Goal: Transaction & Acquisition: Purchase product/service

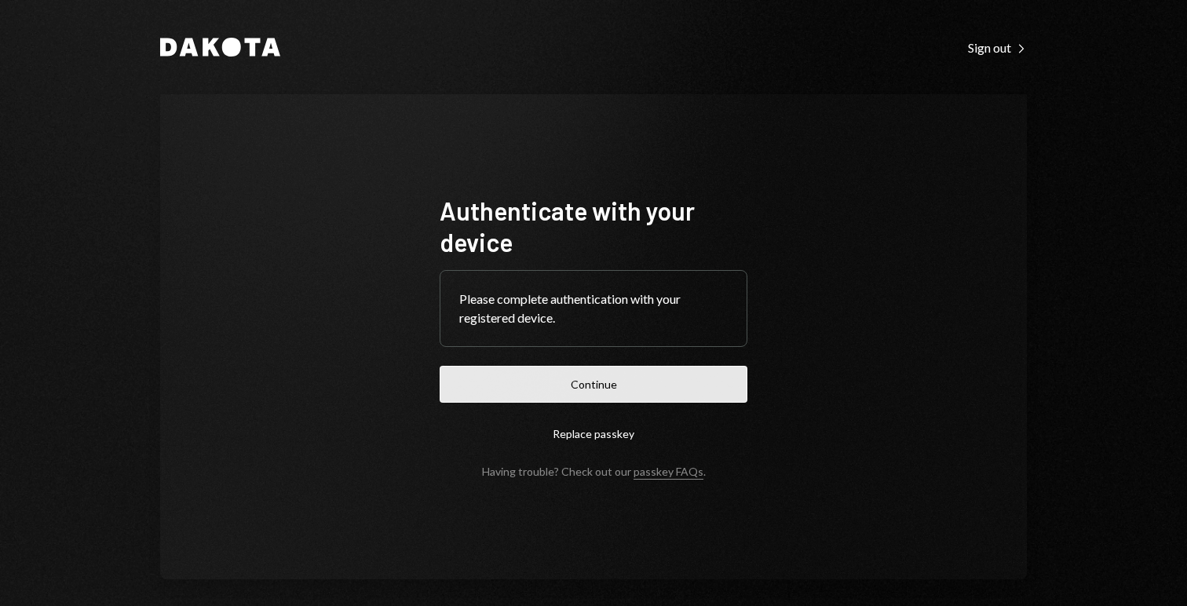
click at [643, 372] on button "Continue" at bounding box center [594, 384] width 308 height 37
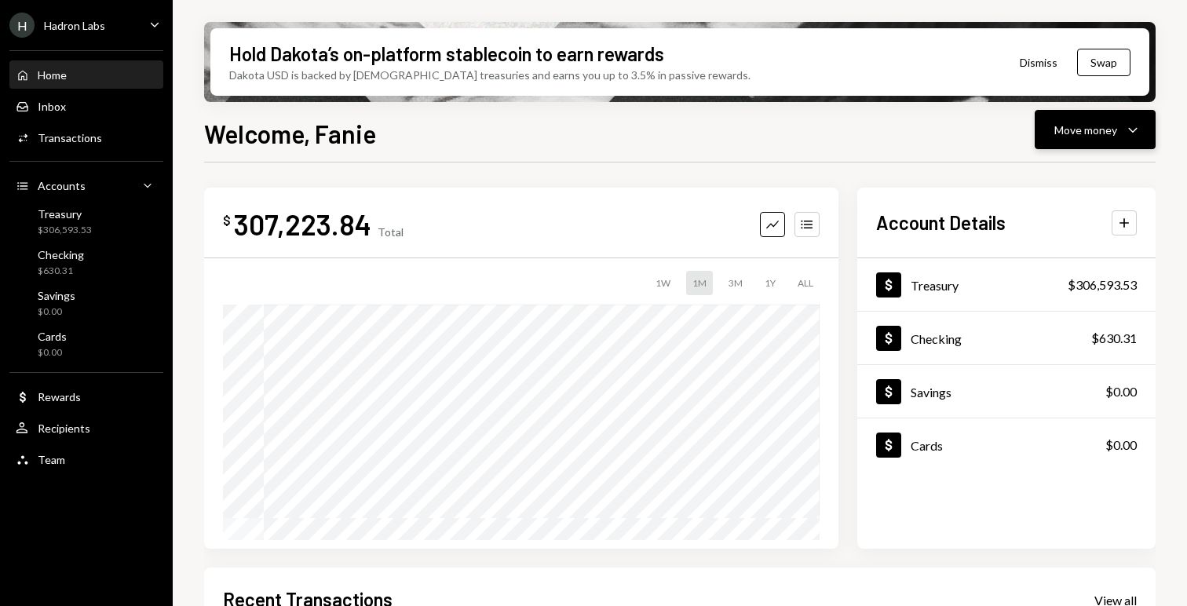
click at [1099, 144] on button "Move money Caret Down" at bounding box center [1095, 129] width 121 height 39
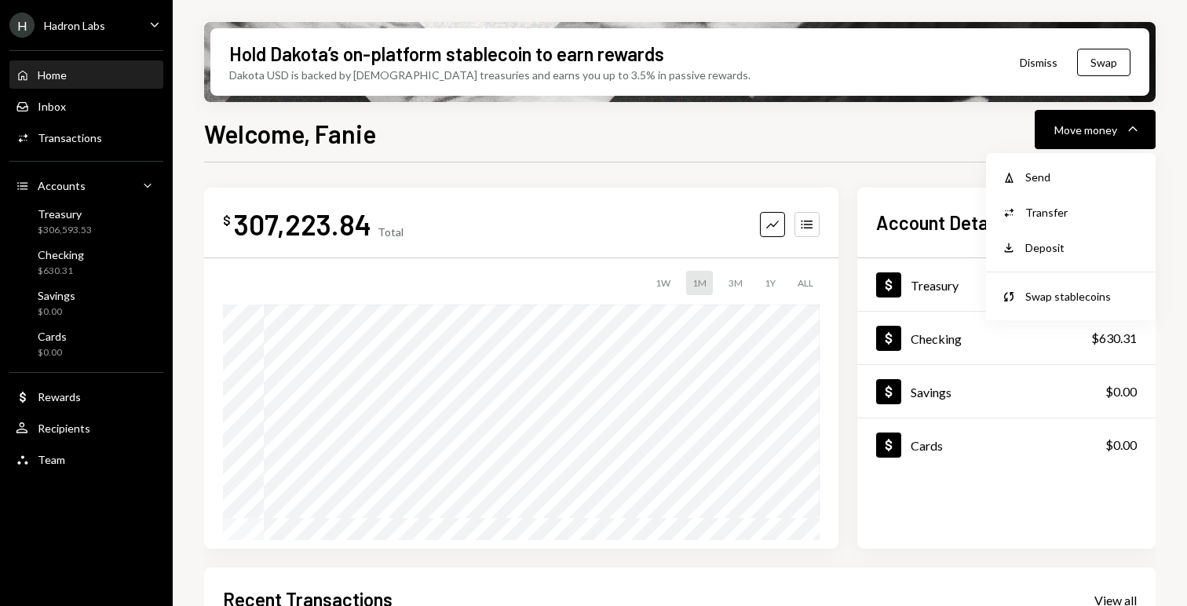
click at [714, 74] on div "Hold Dakota’s on-platform stablecoin to earn rewards Dakota USD is backed by U.…" at bounding box center [679, 62] width 939 height 68
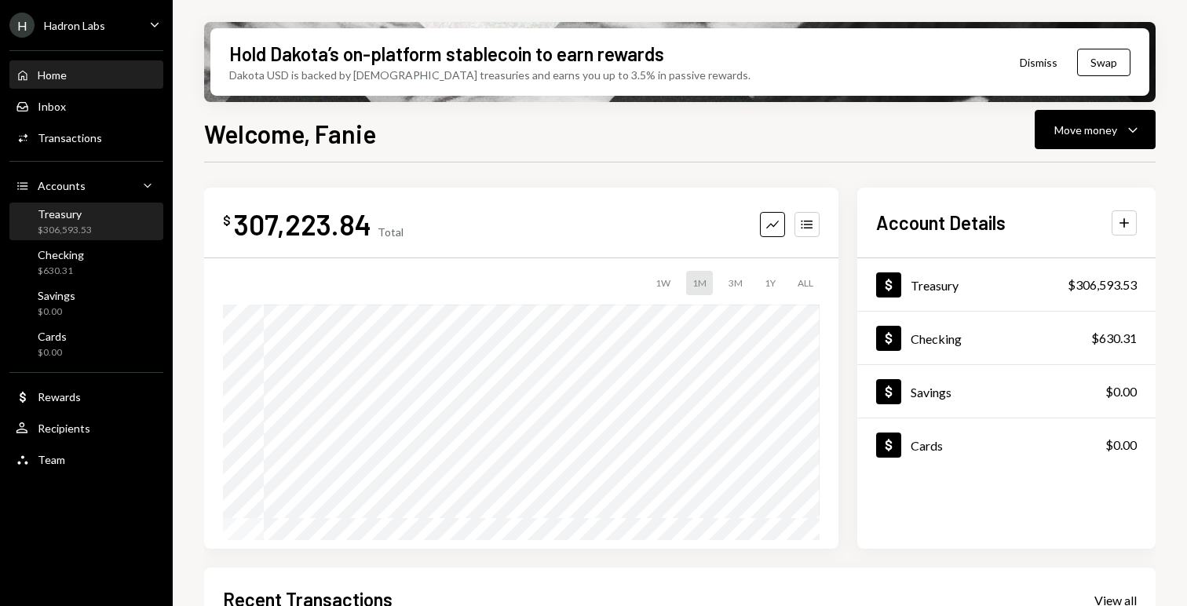
click at [86, 221] on div "Treasury $306,593.53" at bounding box center [65, 222] width 54 height 30
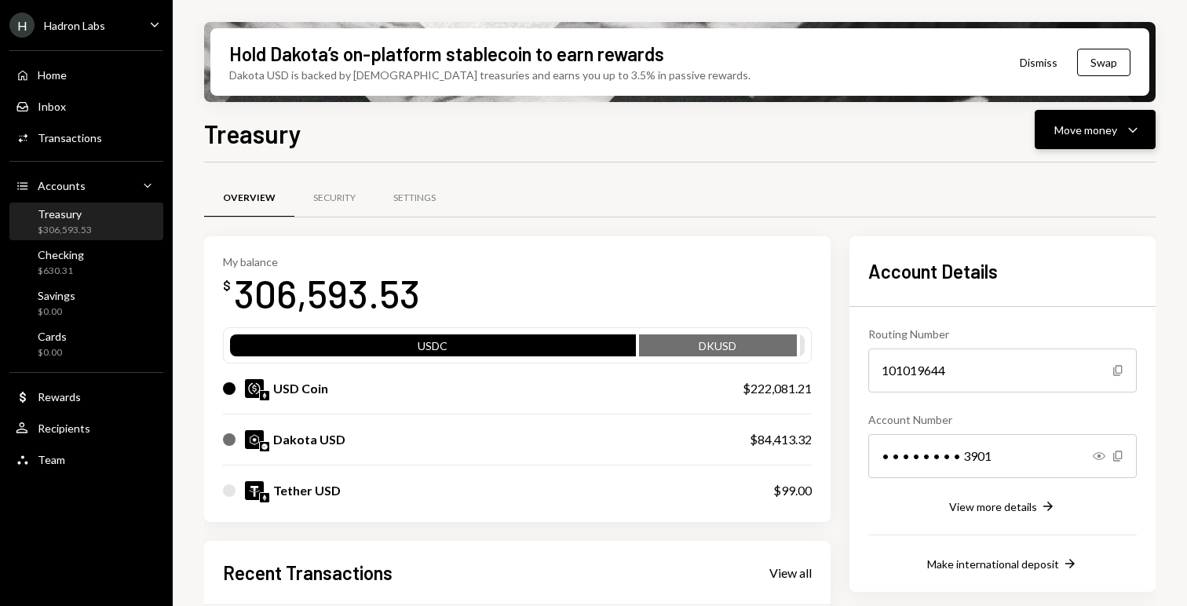
click at [1077, 126] on div "Move money" at bounding box center [1085, 130] width 63 height 16
click at [82, 277] on div "Checking $630.31" at bounding box center [86, 263] width 141 height 36
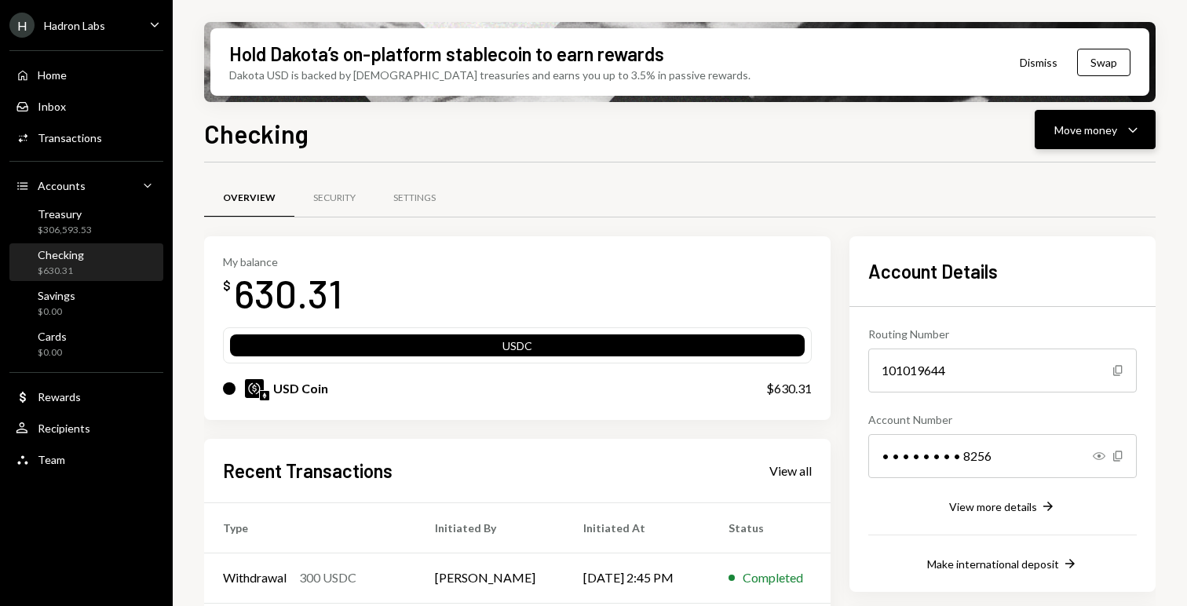
click at [1117, 121] on div "Move money Caret Down" at bounding box center [1095, 129] width 82 height 19
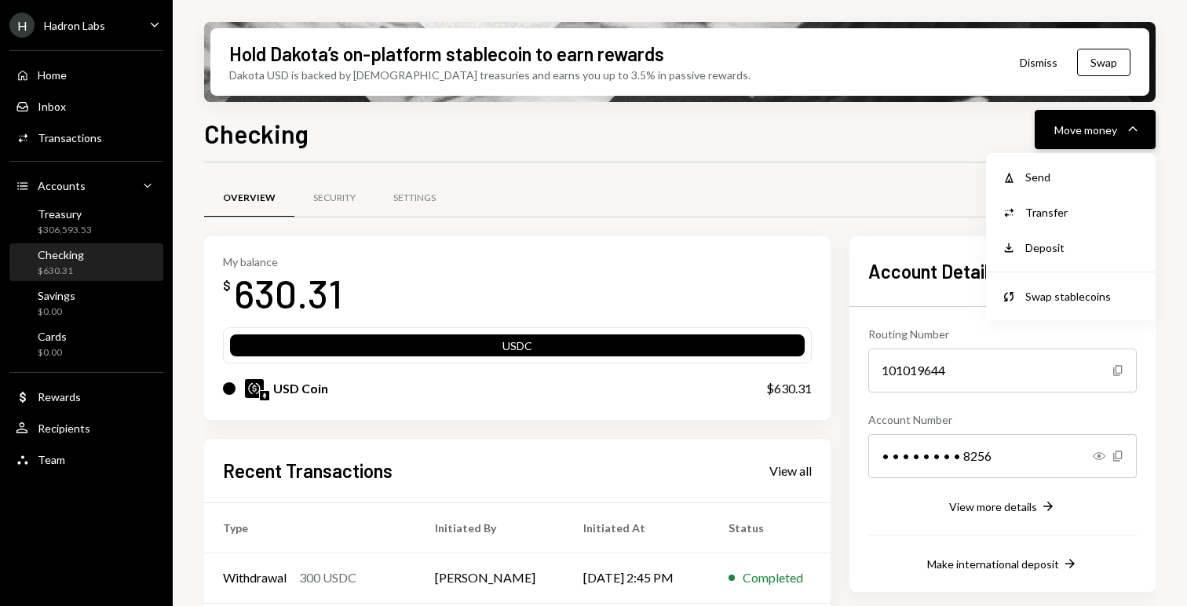
click at [1117, 120] on div "Move money Caret Down" at bounding box center [1095, 129] width 82 height 19
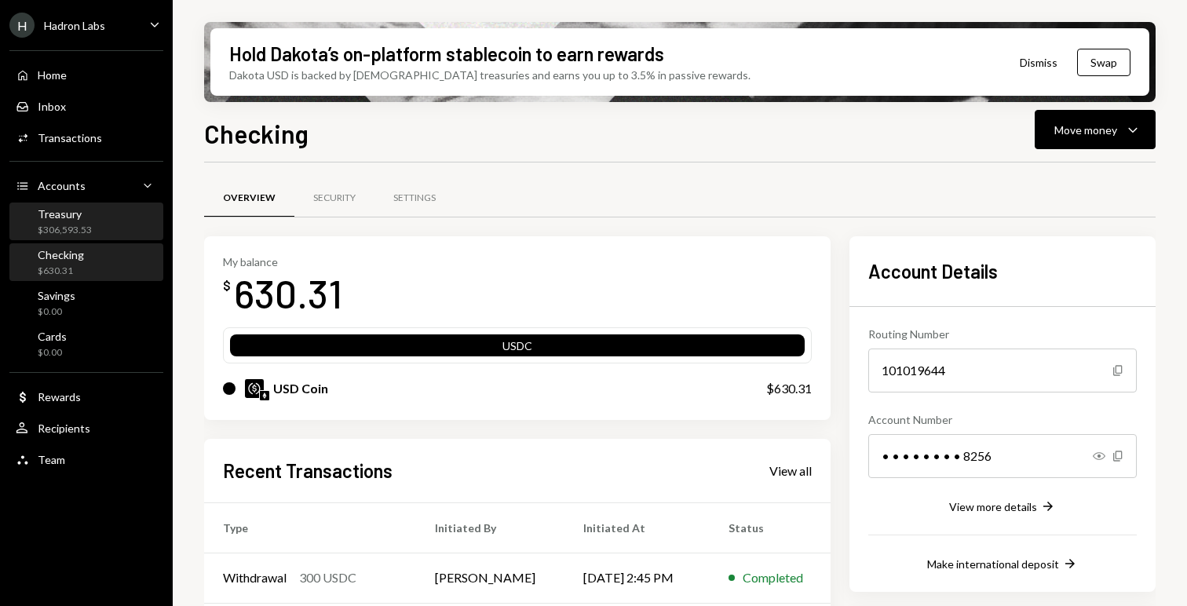
click at [119, 208] on div "Treasury $306,593.53" at bounding box center [86, 222] width 141 height 30
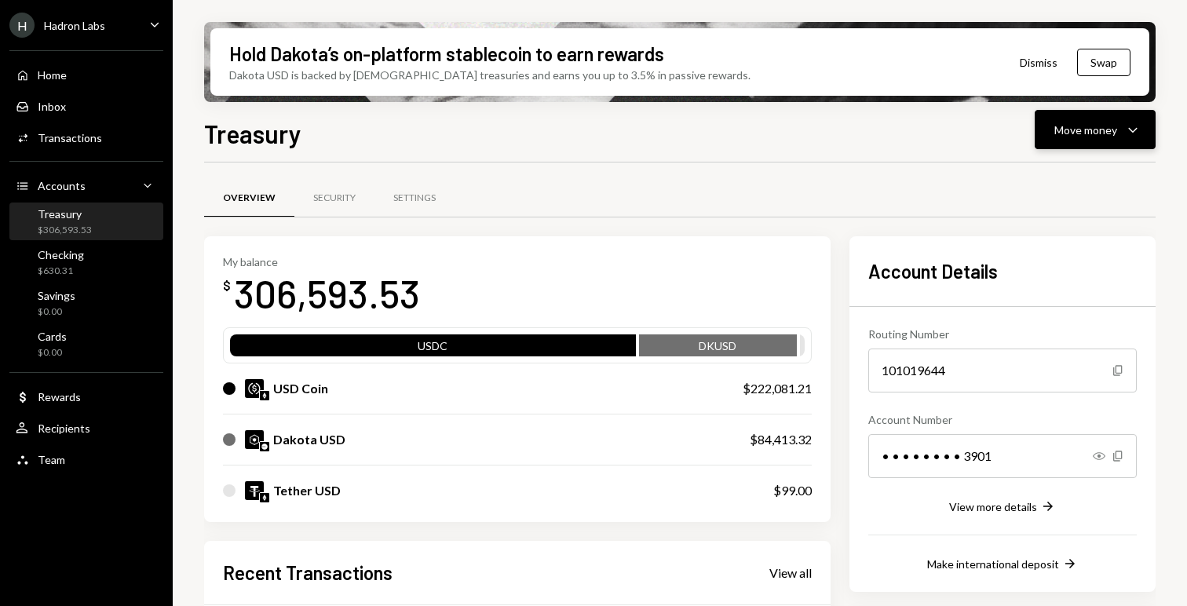
click at [1109, 131] on div "Move money" at bounding box center [1085, 130] width 63 height 16
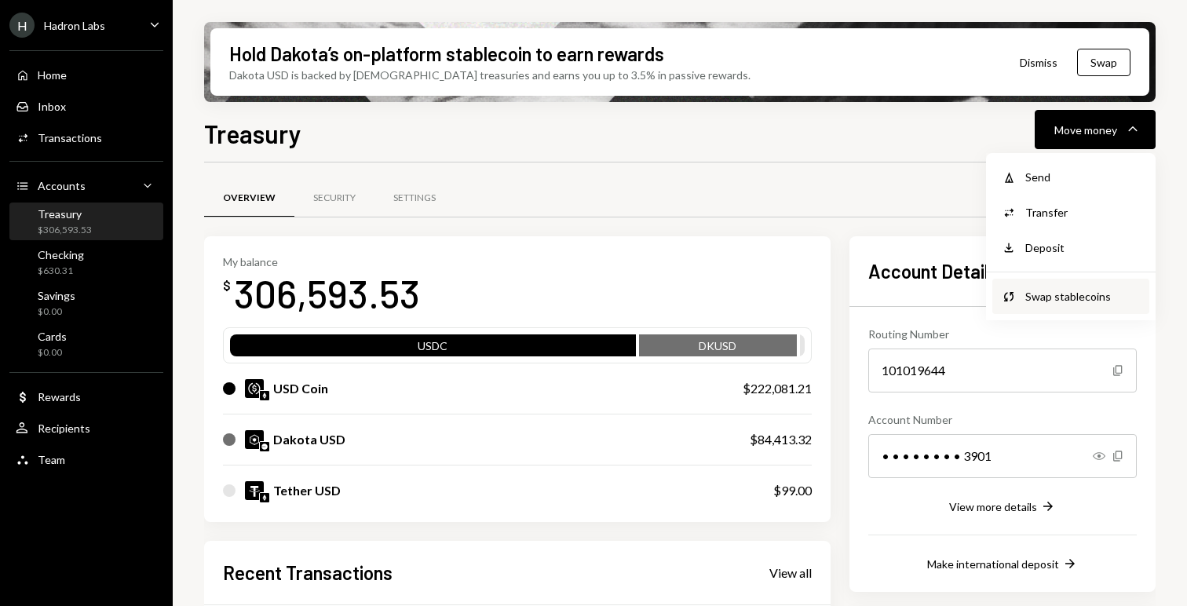
click at [1062, 300] on div "Swap stablecoins" at bounding box center [1082, 296] width 115 height 16
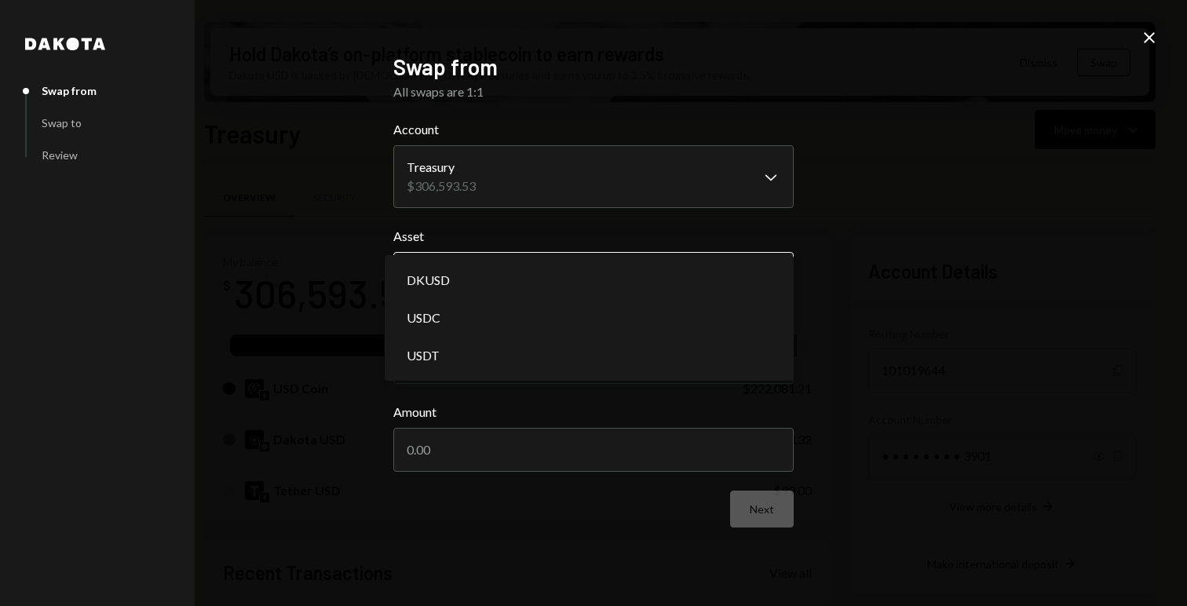
click at [597, 268] on body "H Hadron Labs Caret Down Home Home Inbox Inbox Activities Transactions Accounts…" at bounding box center [593, 303] width 1187 height 606
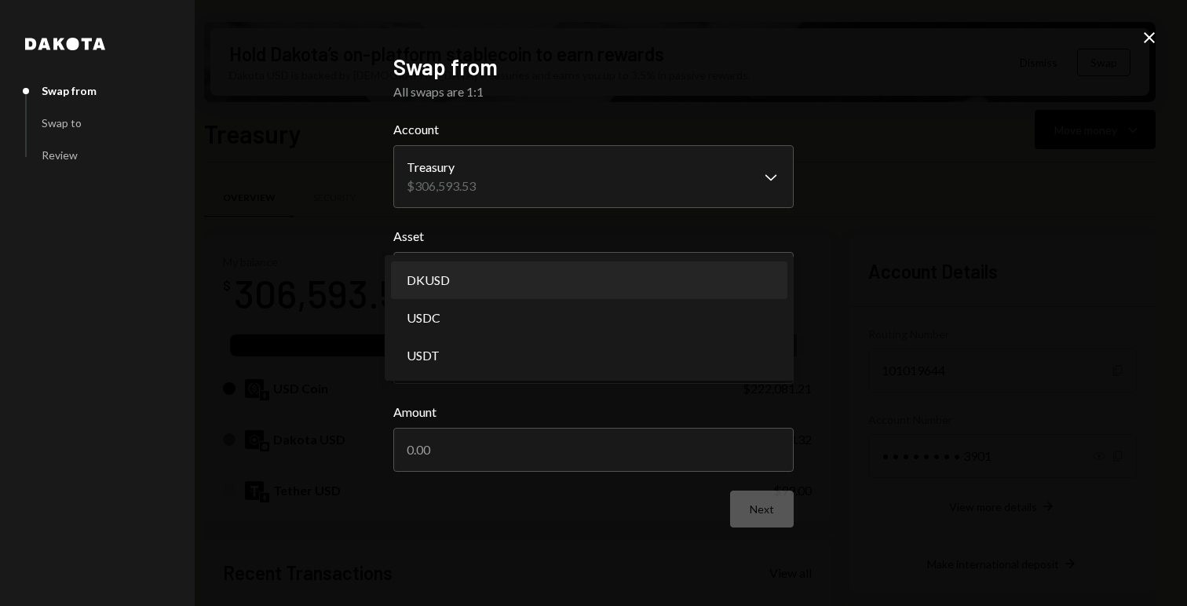
select select "*****"
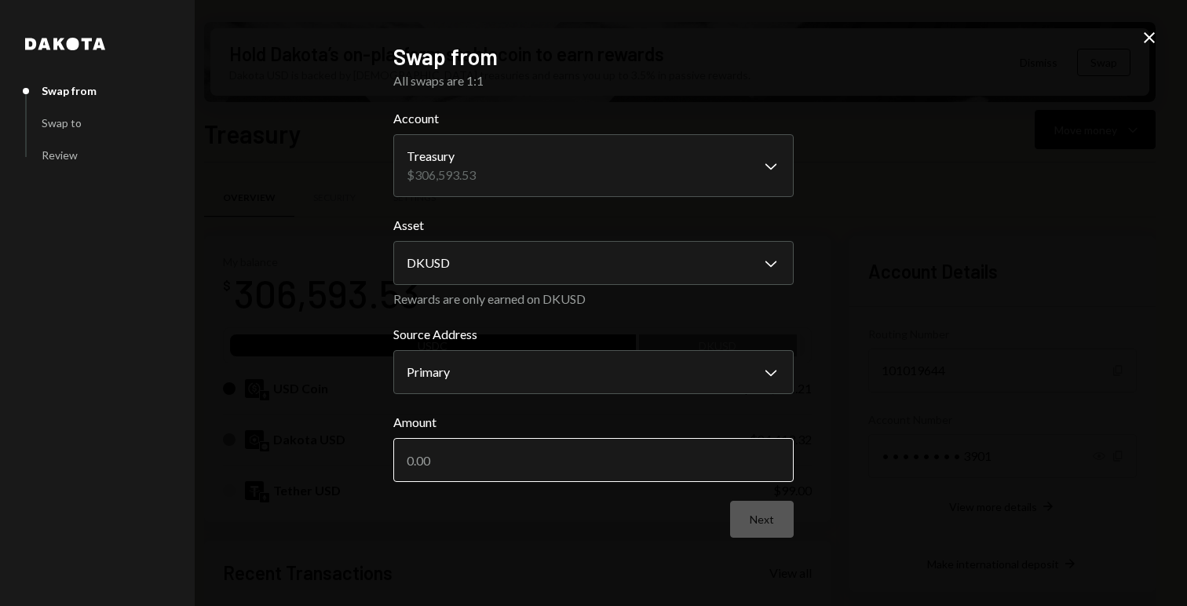
click at [548, 450] on input "Amount" at bounding box center [593, 460] width 400 height 44
type input "84413.32"
click at [747, 521] on button "Next" at bounding box center [762, 519] width 64 height 37
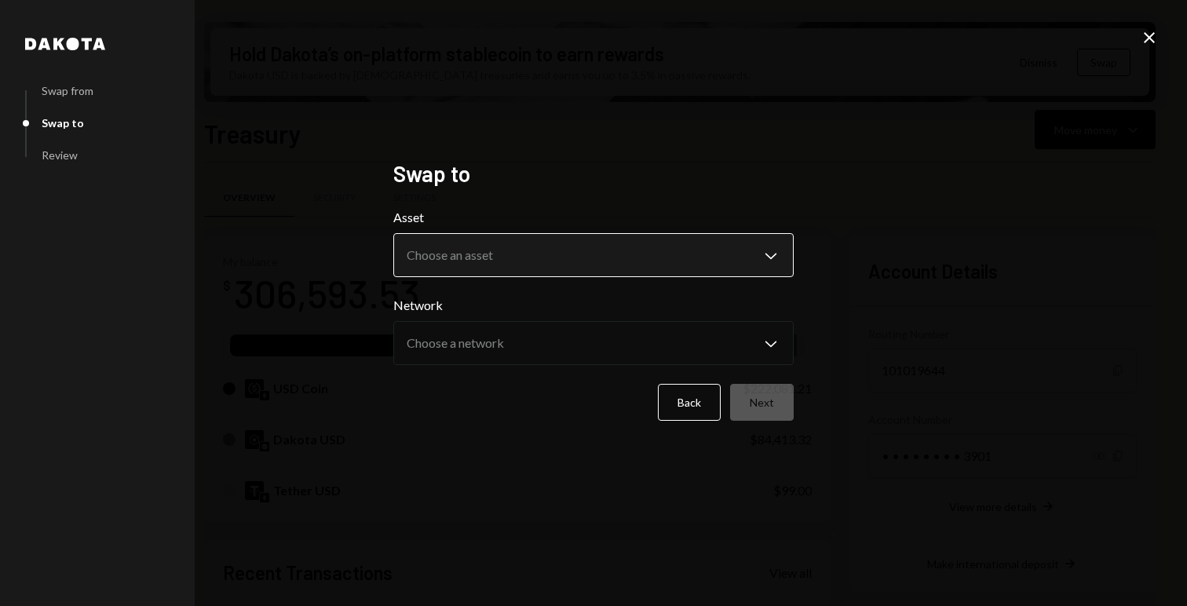
click at [535, 248] on body "H Hadron Labs Caret Down Home Home Inbox Inbox Activities Transactions Accounts…" at bounding box center [593, 303] width 1187 height 606
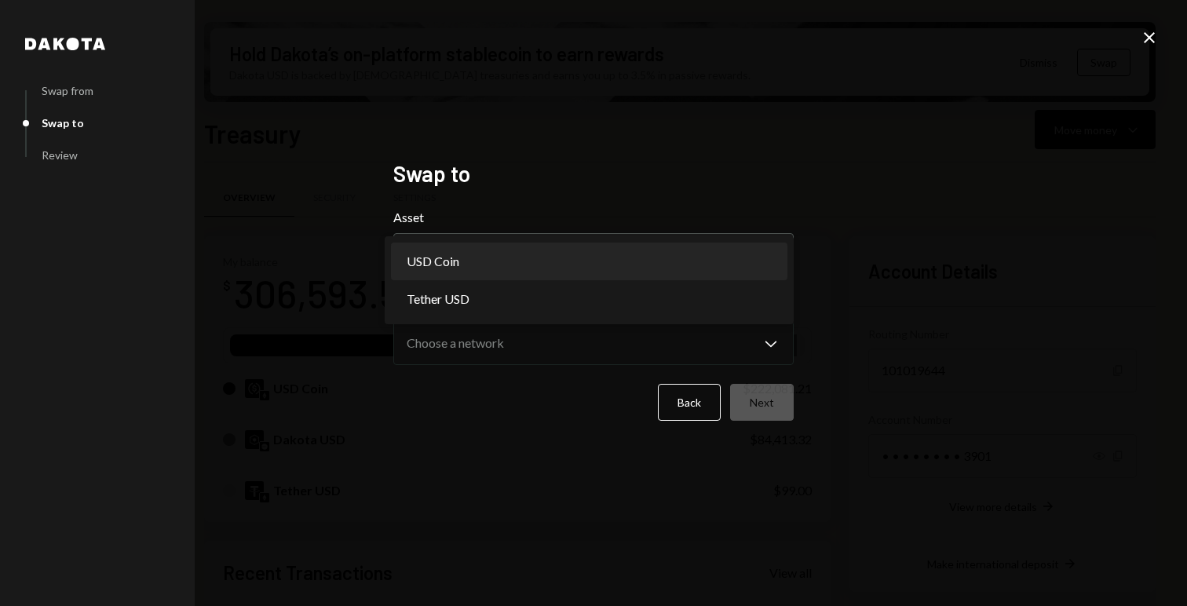
select select "****"
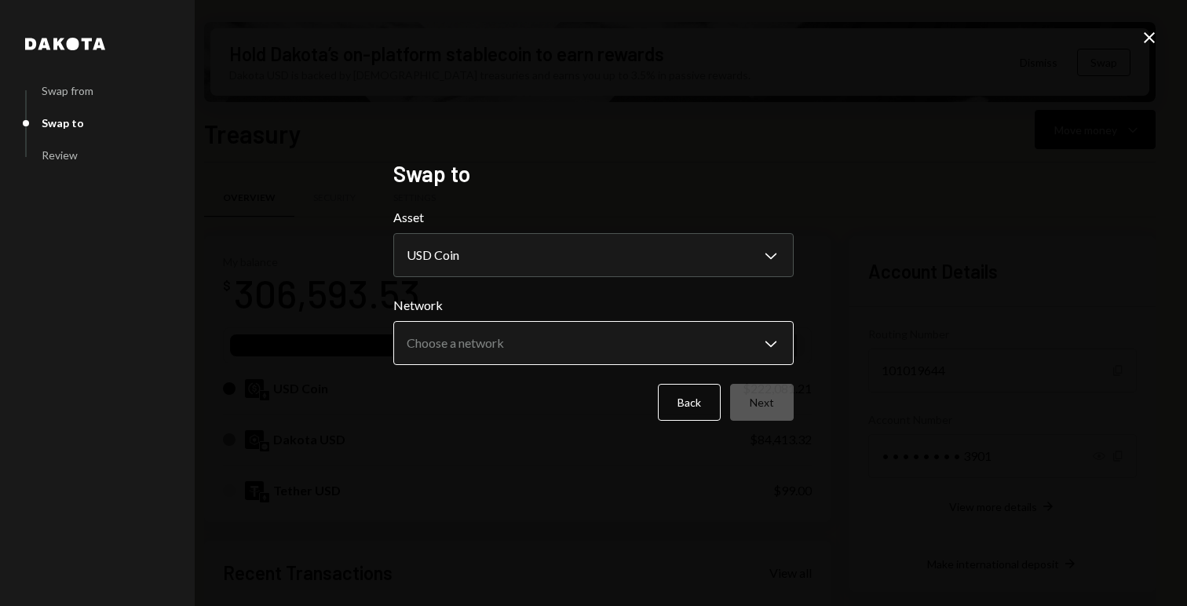
click at [513, 342] on body "H Hadron Labs Caret Down Home Home Inbox Inbox Activities Transactions Accounts…" at bounding box center [593, 303] width 1187 height 606
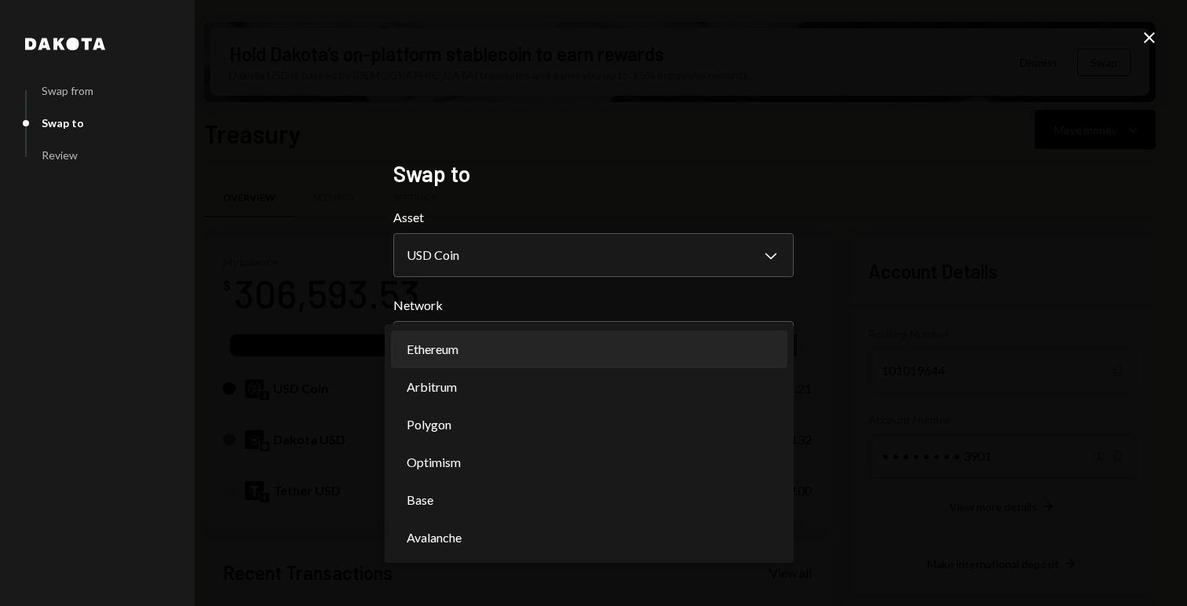
select select "**********"
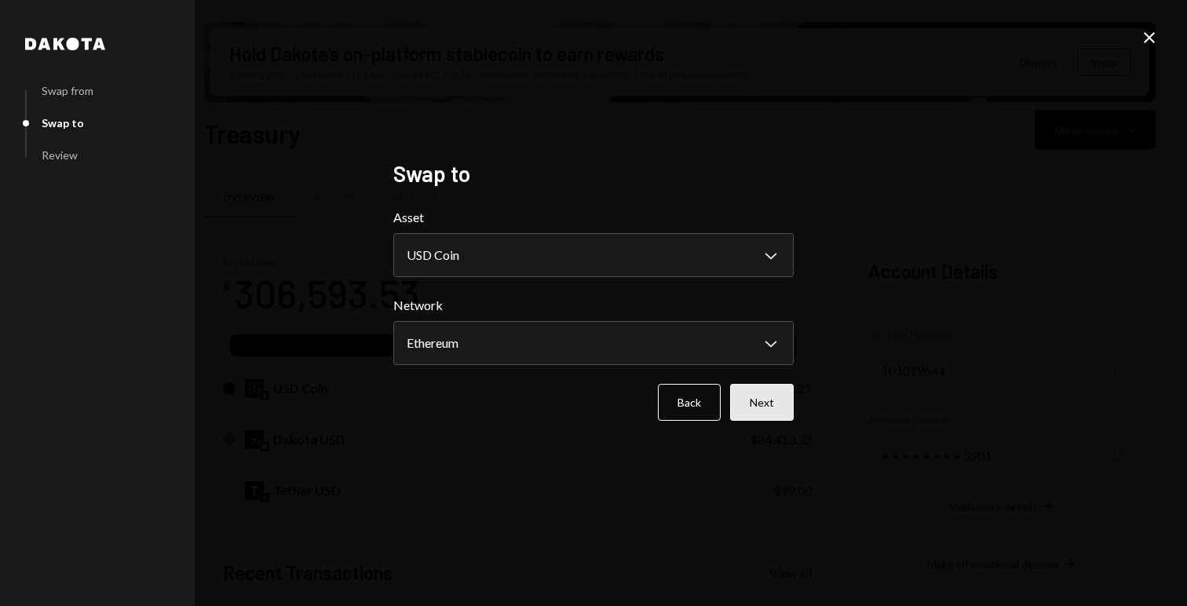
click at [759, 399] on button "Next" at bounding box center [762, 402] width 64 height 37
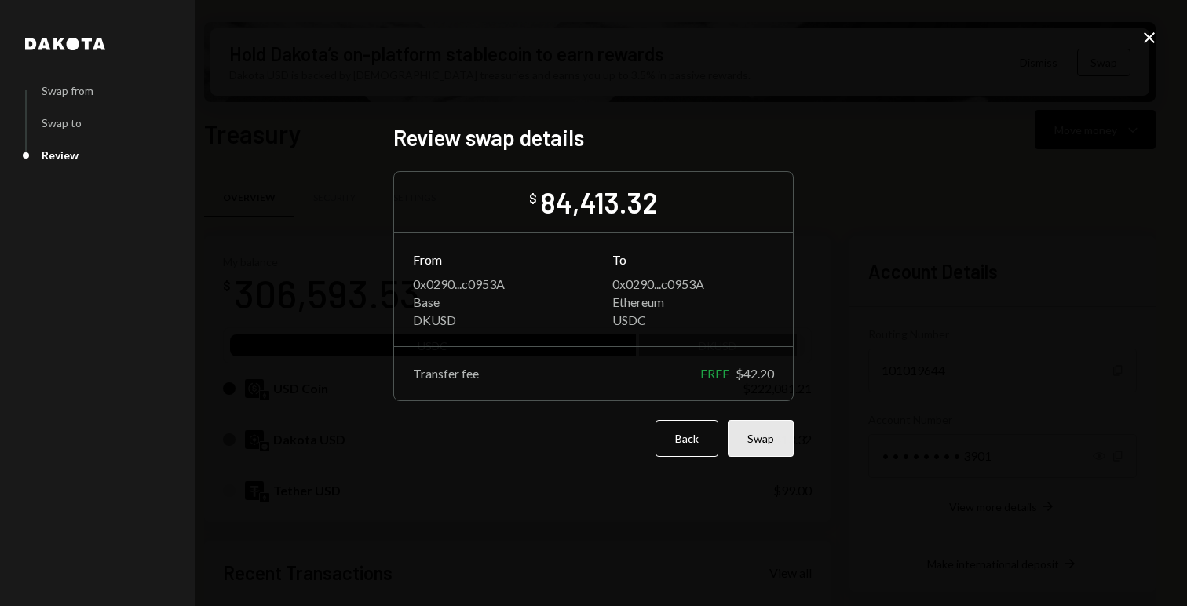
click at [758, 440] on button "Swap" at bounding box center [761, 438] width 66 height 37
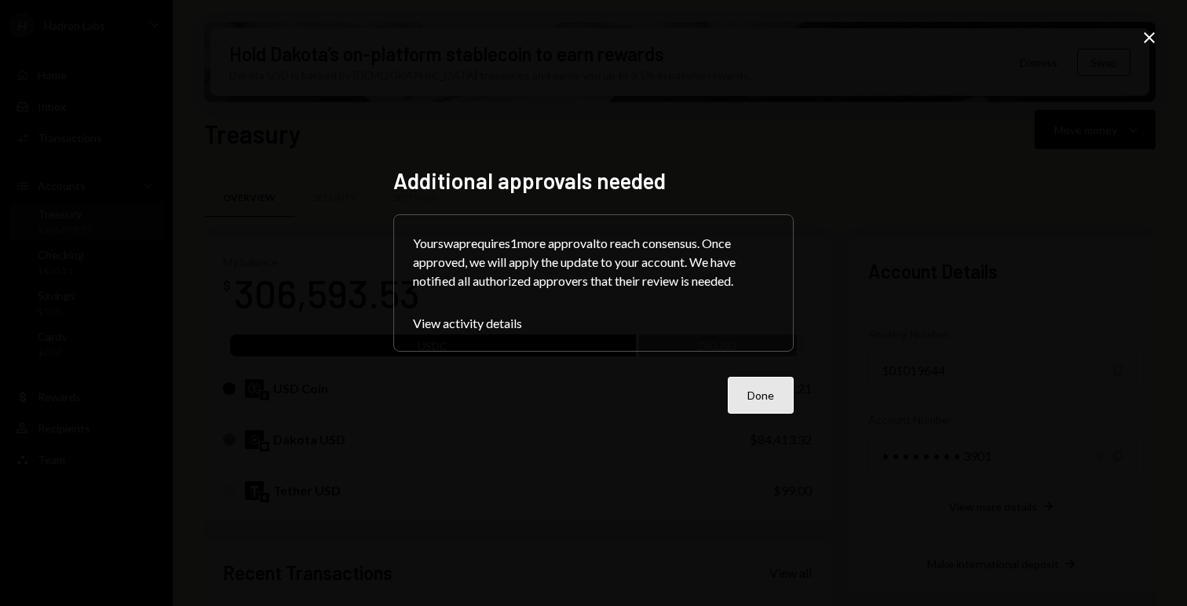
click at [764, 407] on button "Done" at bounding box center [761, 395] width 66 height 37
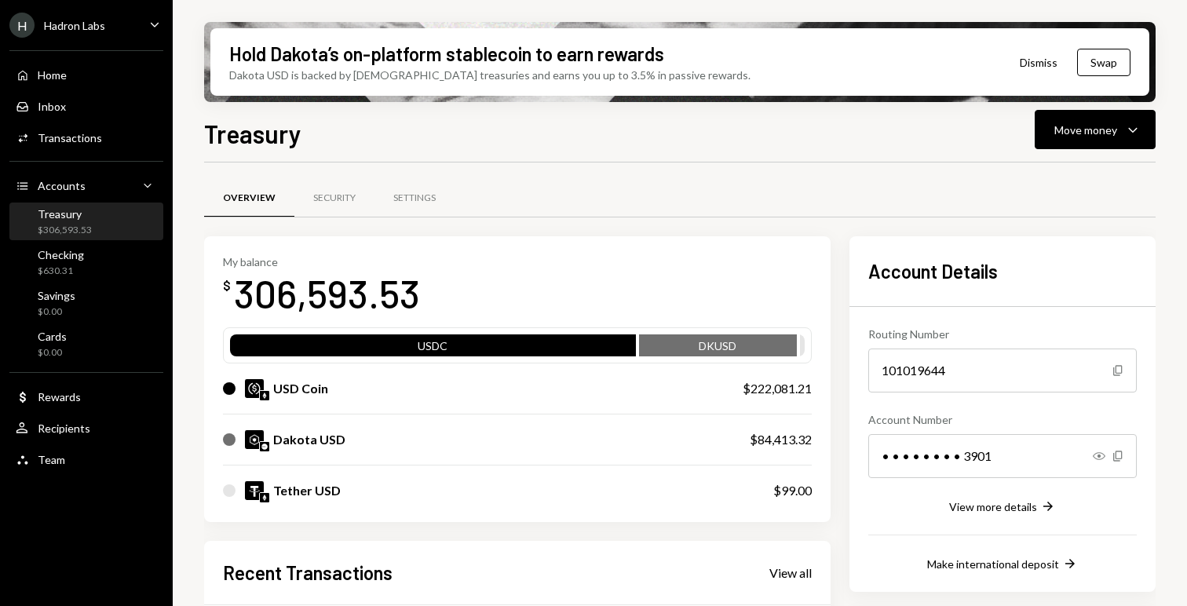
click at [293, 575] on h2 "Recent Transactions" at bounding box center [308, 573] width 170 height 26
click at [106, 30] on div "H Hadron Labs Caret Down" at bounding box center [86, 25] width 173 height 25
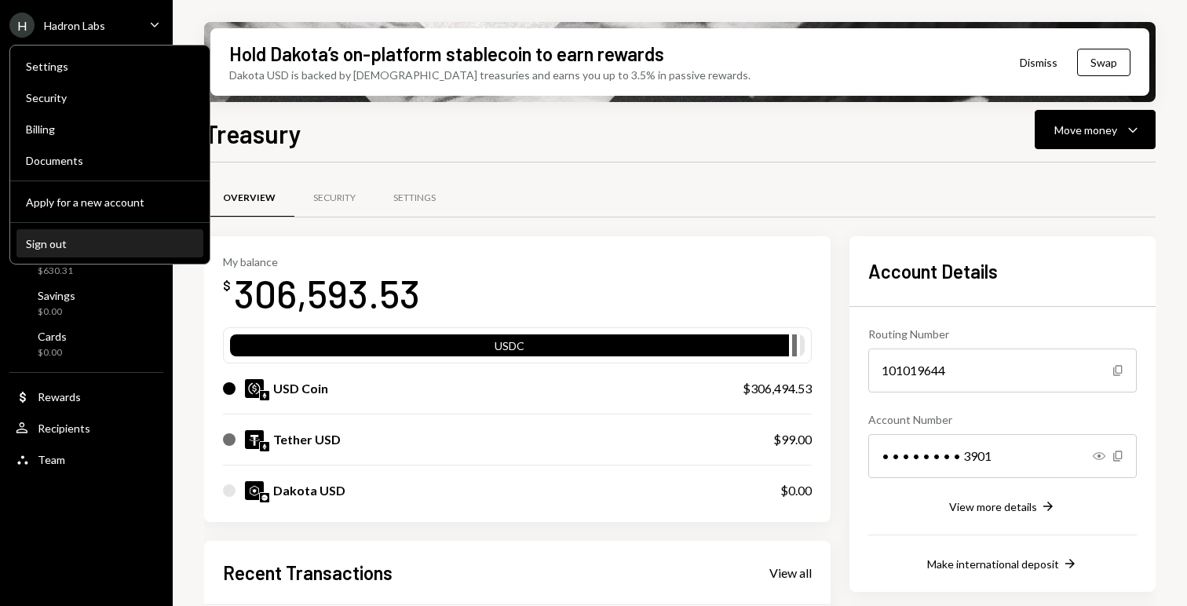
click at [70, 231] on button "Sign out" at bounding box center [109, 244] width 187 height 28
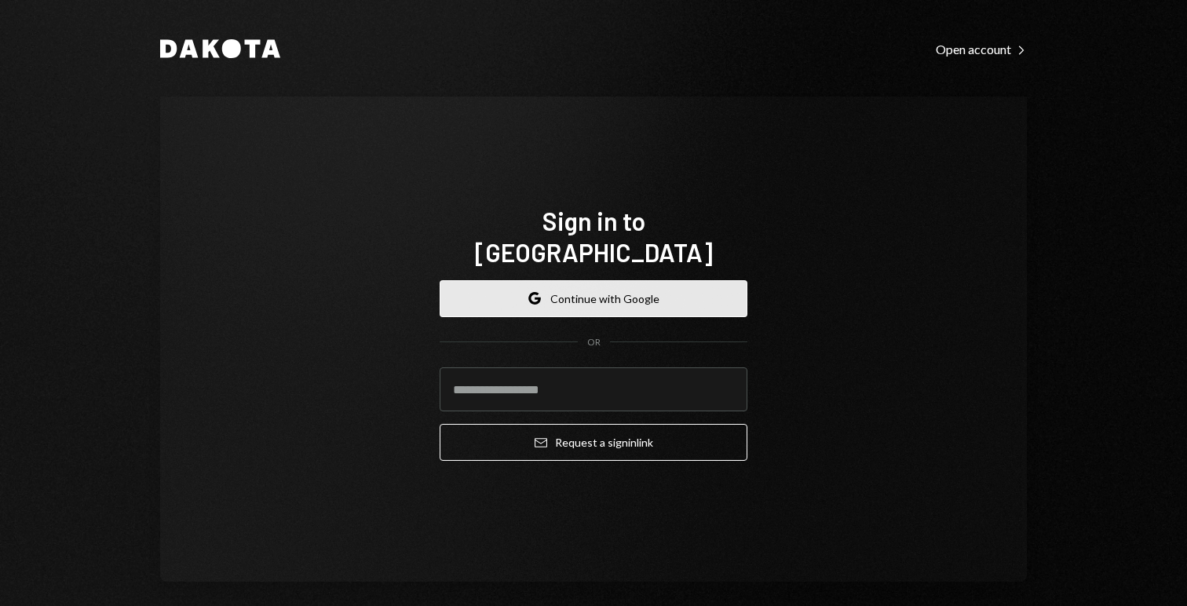
click at [532, 292] on icon "Google" at bounding box center [534, 298] width 13 height 13
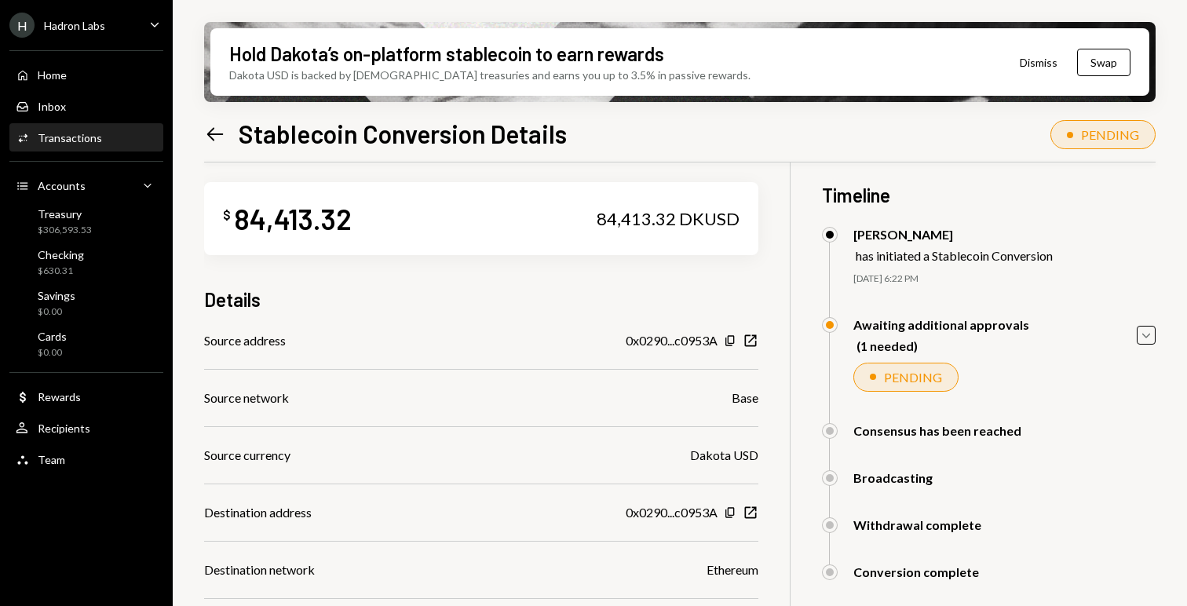
scroll to position [36, 0]
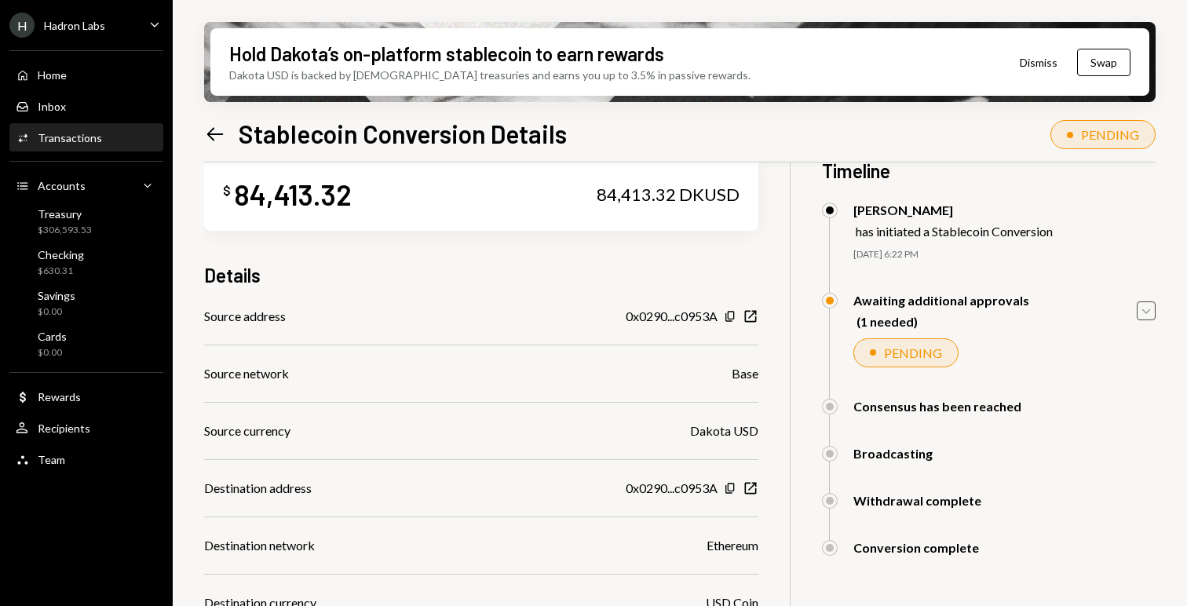
click at [1149, 305] on icon "Caret Down" at bounding box center [1146, 310] width 17 height 17
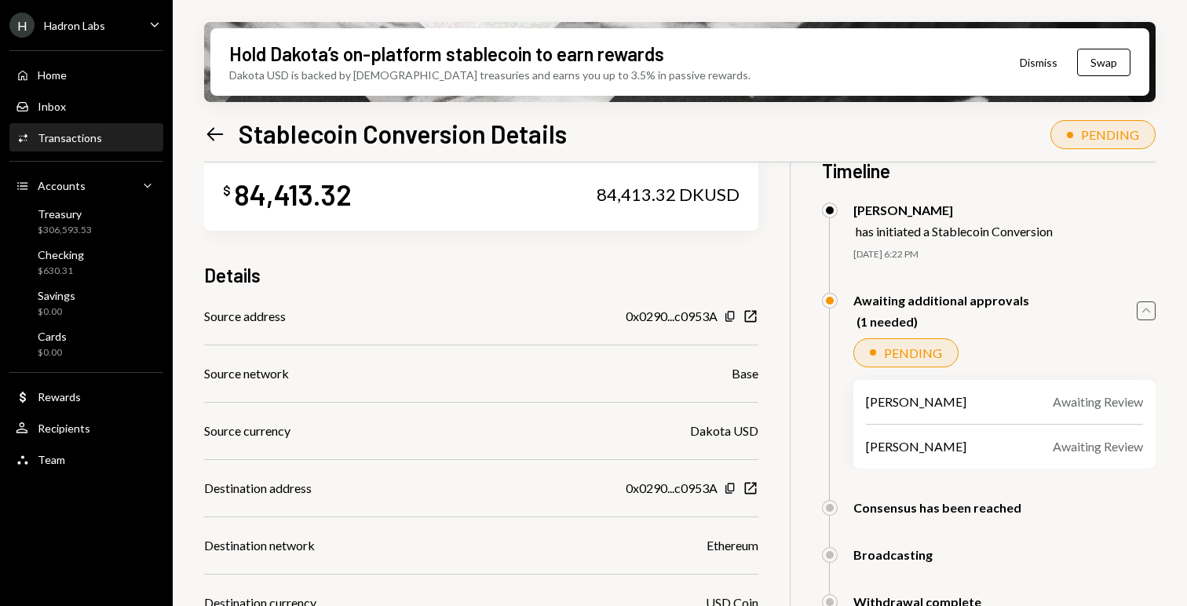
click at [1149, 305] on icon "Caret Up" at bounding box center [1146, 310] width 17 height 17
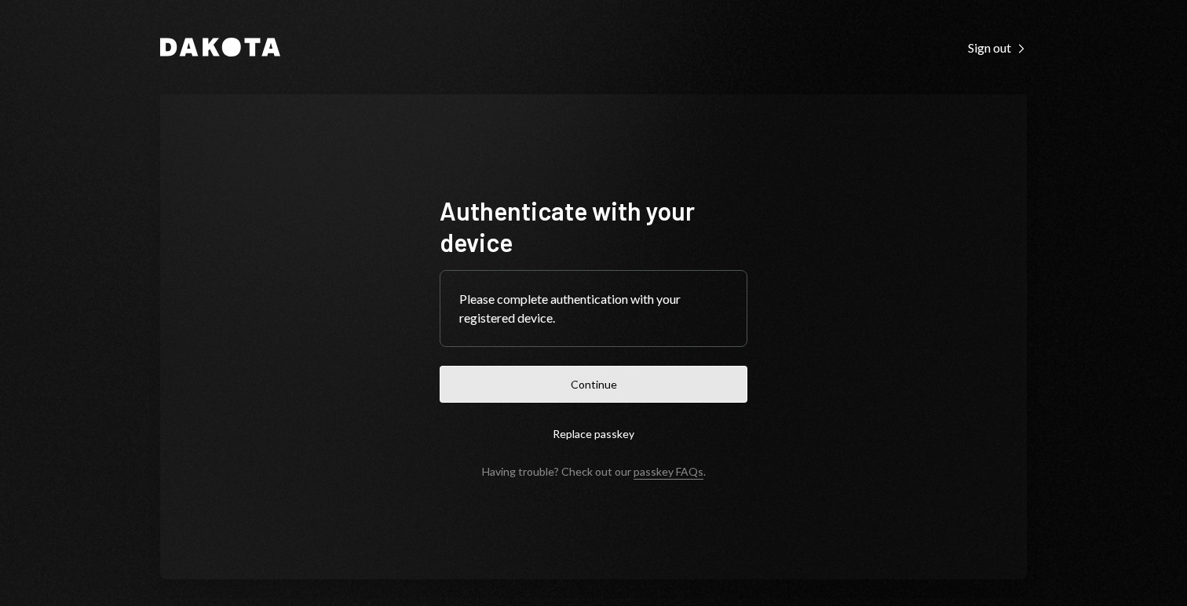
click at [538, 392] on button "Continue" at bounding box center [594, 384] width 308 height 37
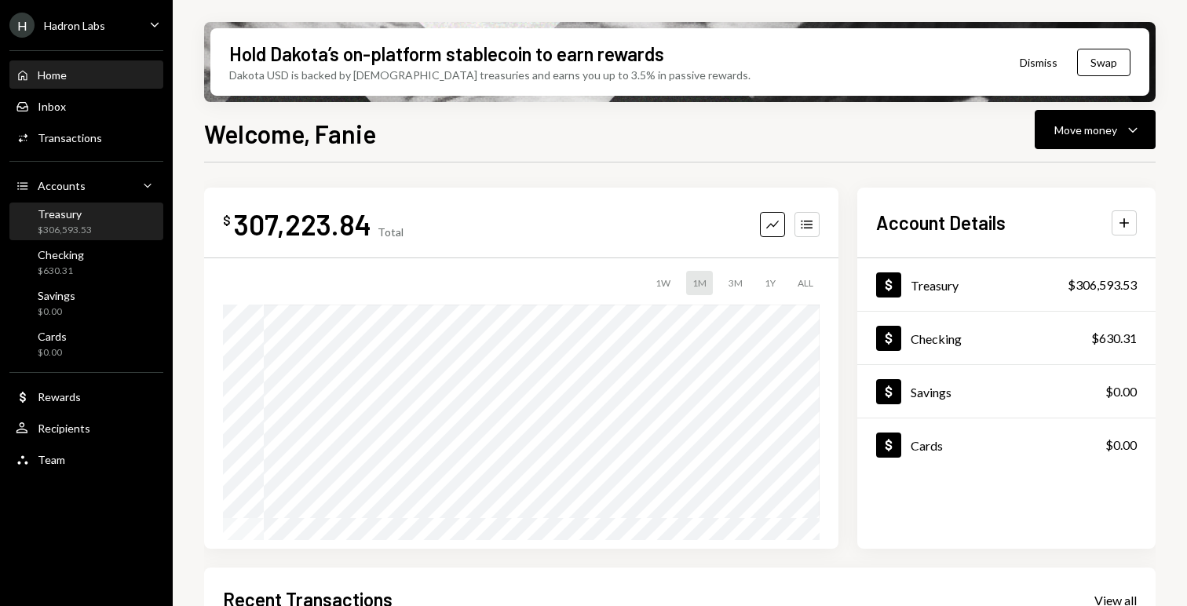
click at [79, 219] on div "Treasury" at bounding box center [65, 213] width 54 height 13
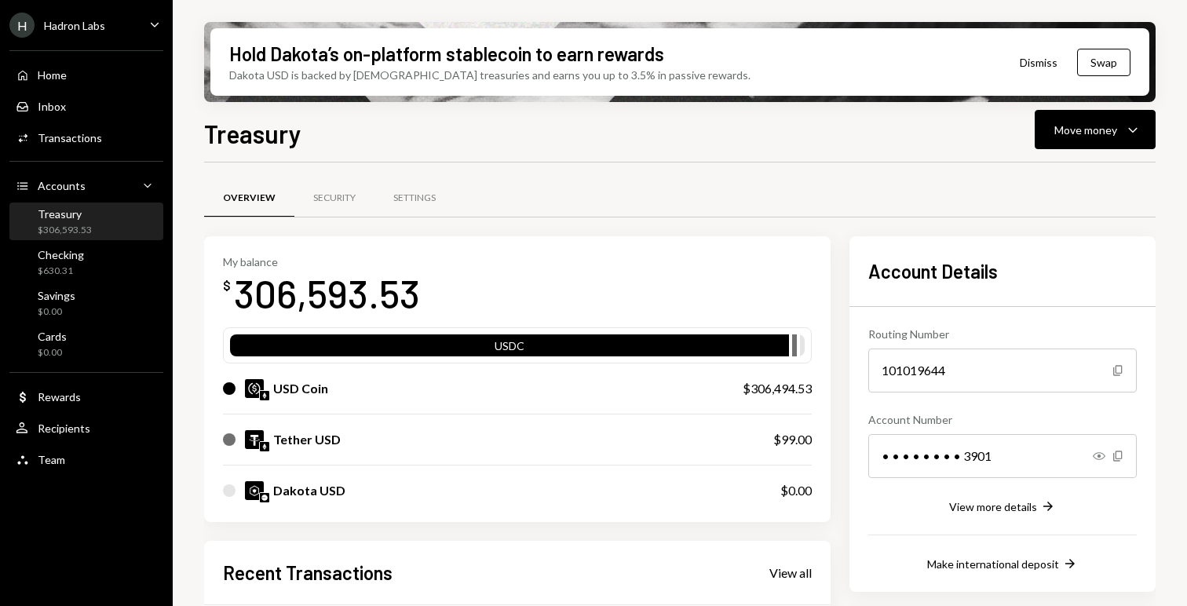
click at [138, 35] on div "H Hadron Labs Caret Down" at bounding box center [86, 25] width 173 height 25
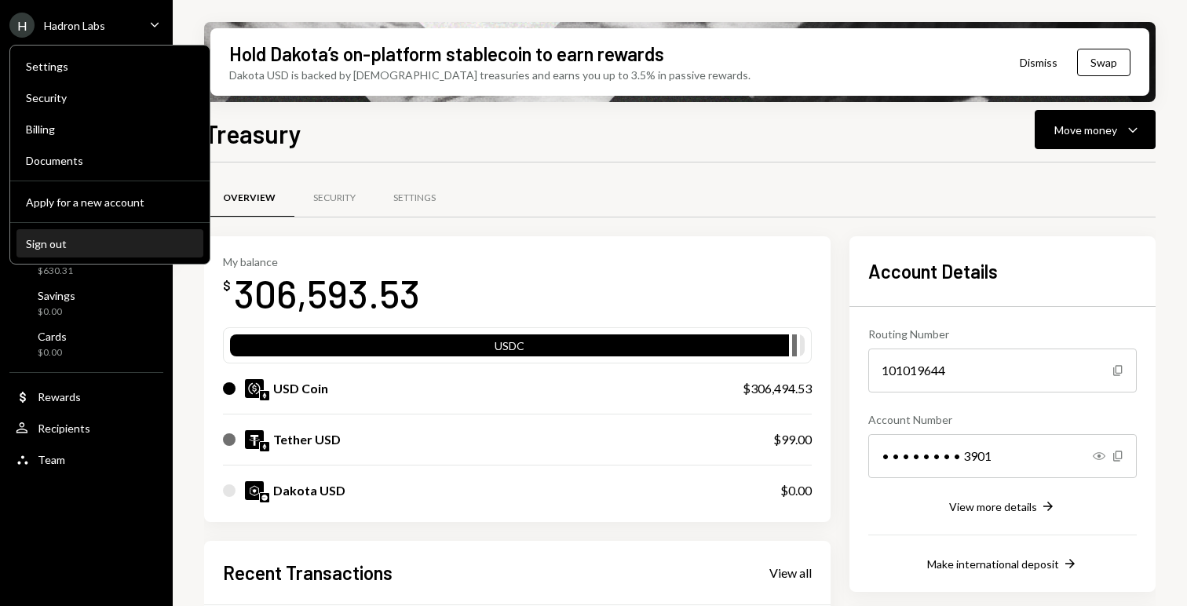
click at [73, 251] on button "Sign out" at bounding box center [109, 244] width 187 height 28
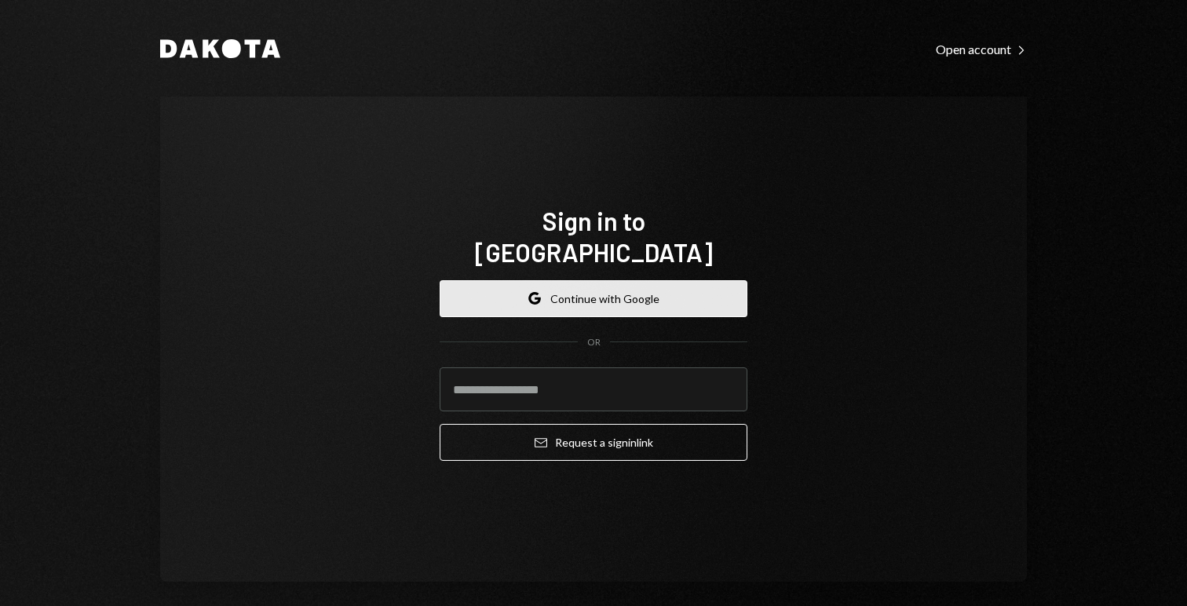
click at [496, 280] on button "Google Continue with Google" at bounding box center [594, 298] width 308 height 37
